Goal: Navigation & Orientation: Find specific page/section

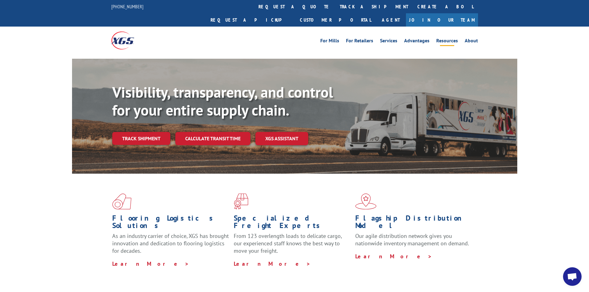
click at [444, 38] on link "Resources" at bounding box center [448, 41] width 22 height 7
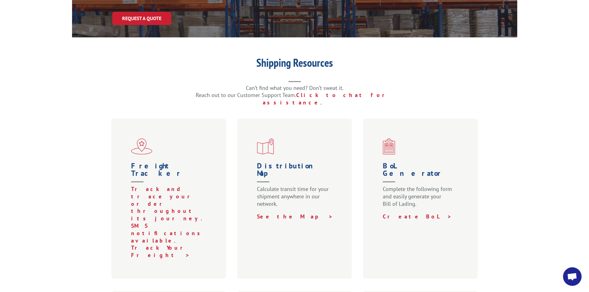
scroll to position [155, 0]
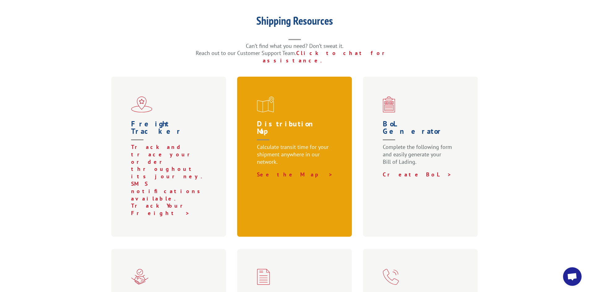
click at [279, 97] on div "Distribution Map Calculate transit time for your shipment anywhere in our netwo…" at bounding box center [294, 157] width 115 height 160
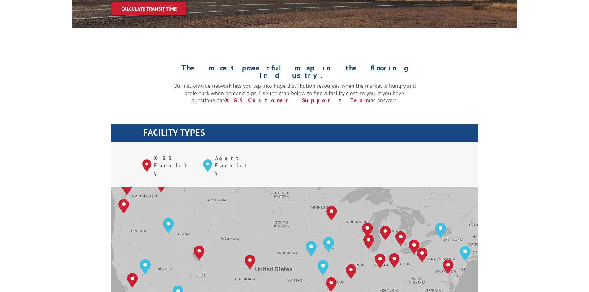
scroll to position [155, 0]
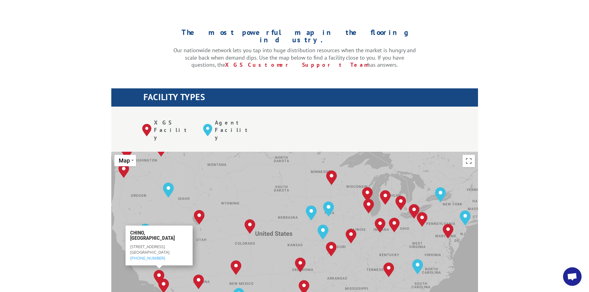
click at [119, 246] on div "[GEOGRAPHIC_DATA], [GEOGRAPHIC_DATA] [GEOGRAPHIC_DATA], [GEOGRAPHIC_DATA] [GEOG…" at bounding box center [294, 254] width 367 height 204
